Goal: Task Accomplishment & Management: Use online tool/utility

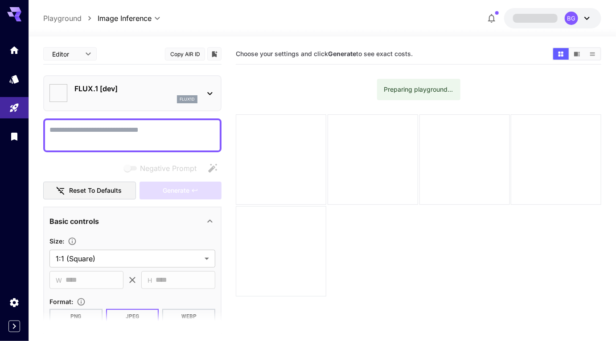
type input "**********"
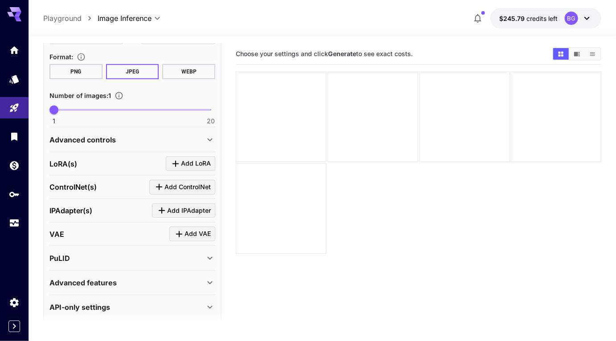
scroll to position [242, 0]
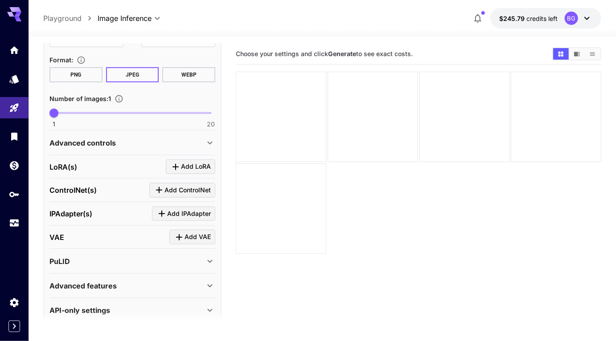
click at [206, 136] on div "Advanced controls" at bounding box center [132, 142] width 166 height 21
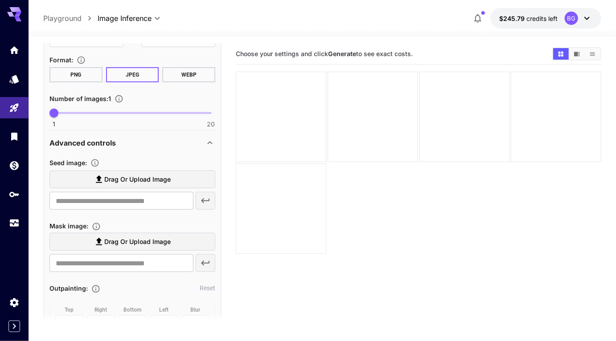
click at [206, 136] on div "Advanced controls" at bounding box center [132, 142] width 166 height 21
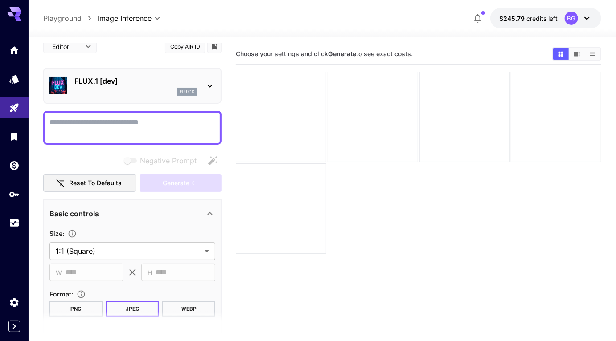
scroll to position [0, 0]
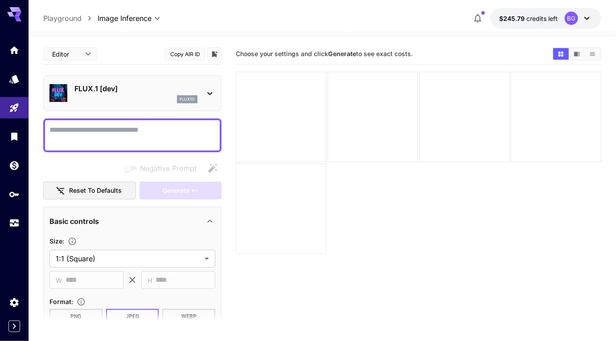
click at [211, 90] on icon at bounding box center [209, 93] width 11 height 11
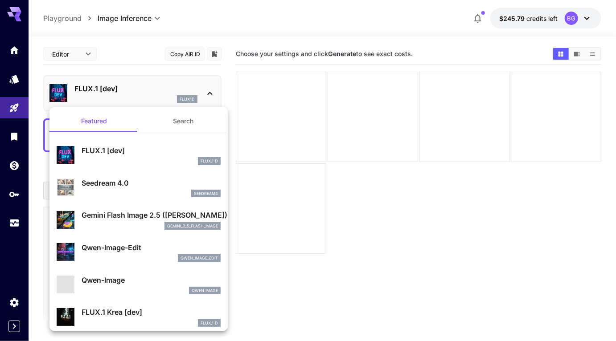
click at [182, 65] on div at bounding box center [308, 170] width 616 height 341
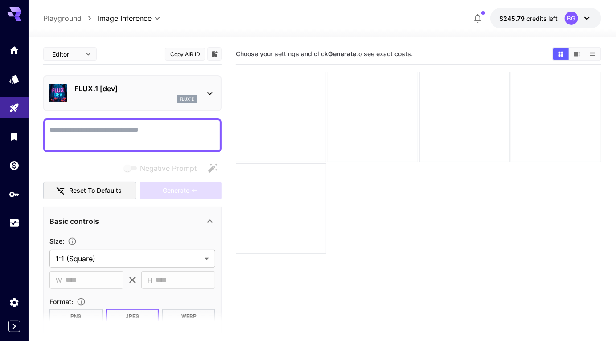
click at [225, 99] on main "**********" at bounding box center [322, 218] width 558 height 348
click at [543, 18] on span "credits left" at bounding box center [541, 19] width 31 height 8
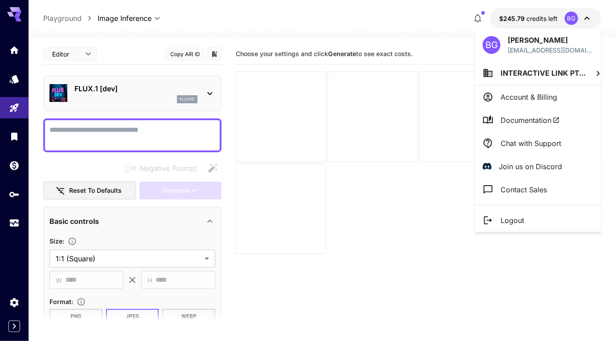
click at [417, 29] on div at bounding box center [308, 170] width 616 height 341
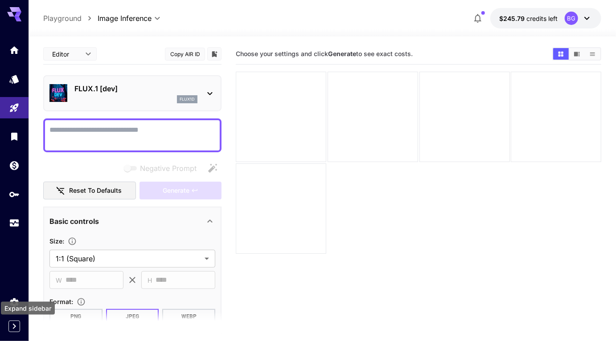
click at [16, 325] on icon "Expand sidebar" at bounding box center [14, 326] width 11 height 11
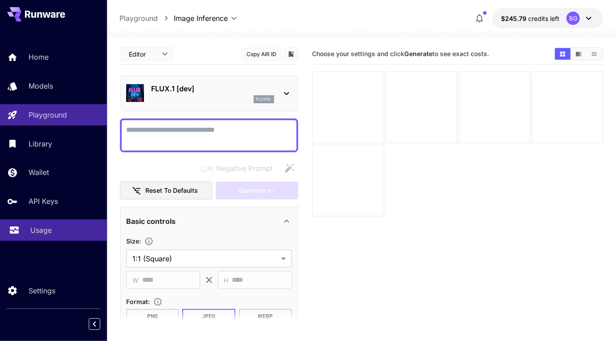
click at [57, 231] on div "Usage" at bounding box center [64, 230] width 69 height 11
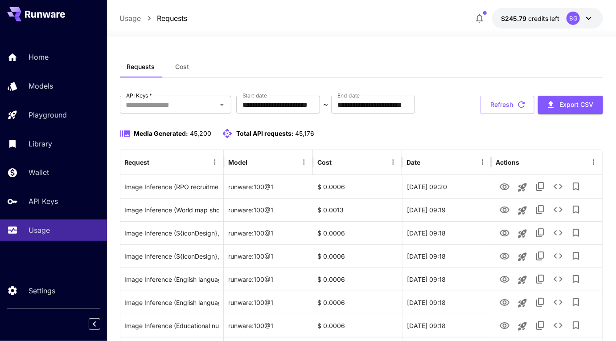
click at [184, 67] on span "Cost" at bounding box center [182, 67] width 14 height 8
